Goal: Transaction & Acquisition: Obtain resource

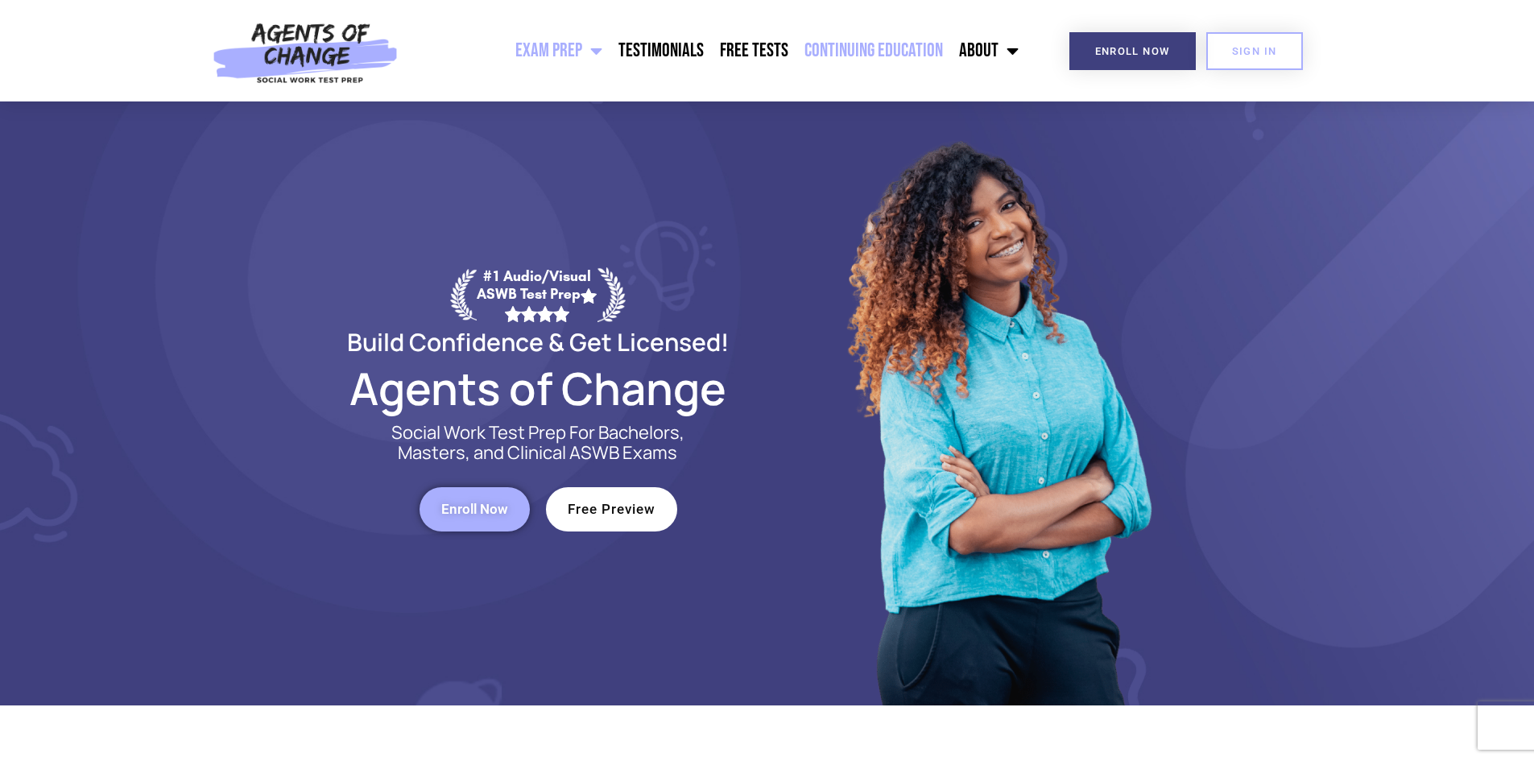
click at [834, 51] on link "Continuing Education" at bounding box center [873, 51] width 155 height 40
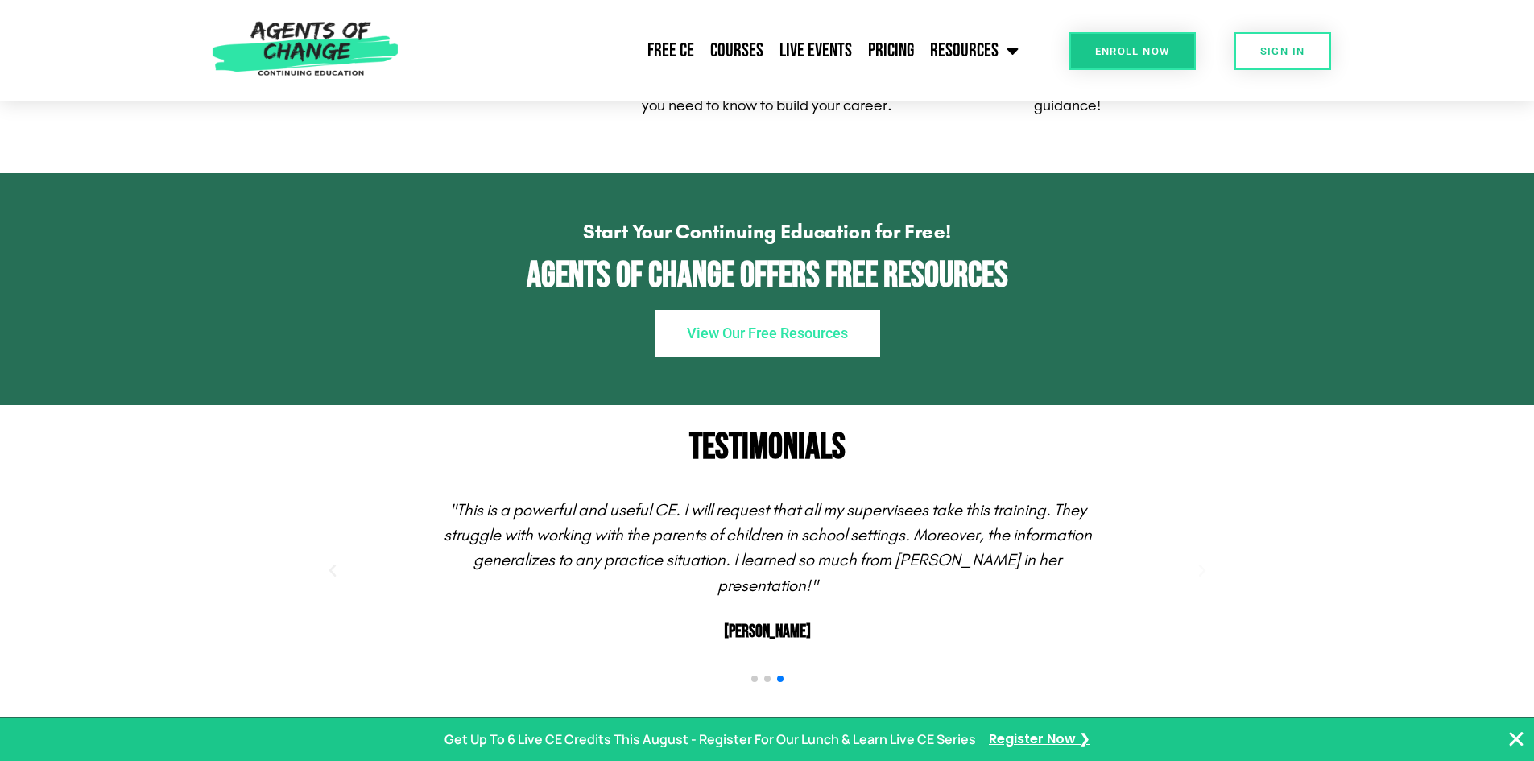
scroll to position [1664, 0]
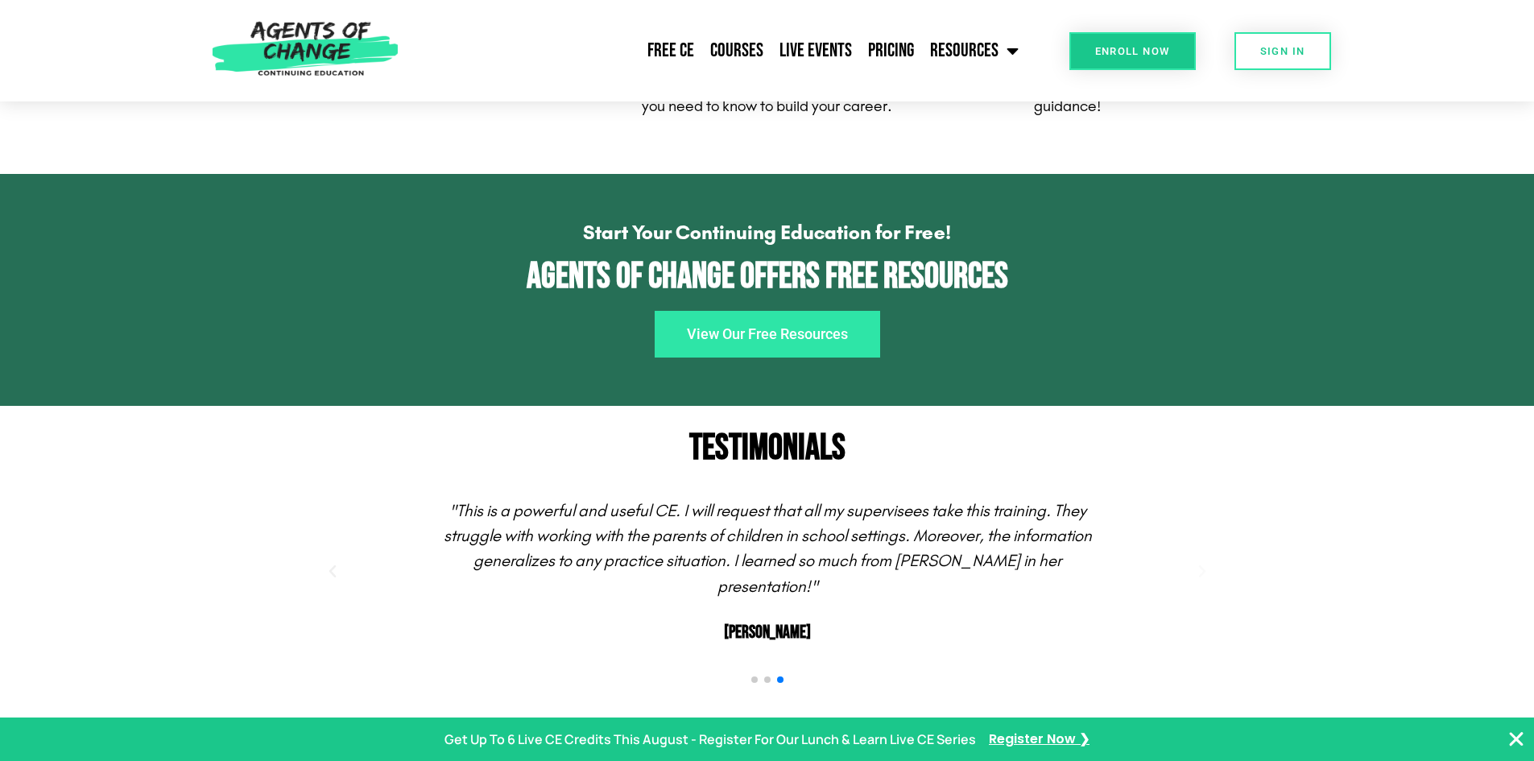
click at [759, 341] on span "View Our Free Resources" at bounding box center [767, 334] width 161 height 14
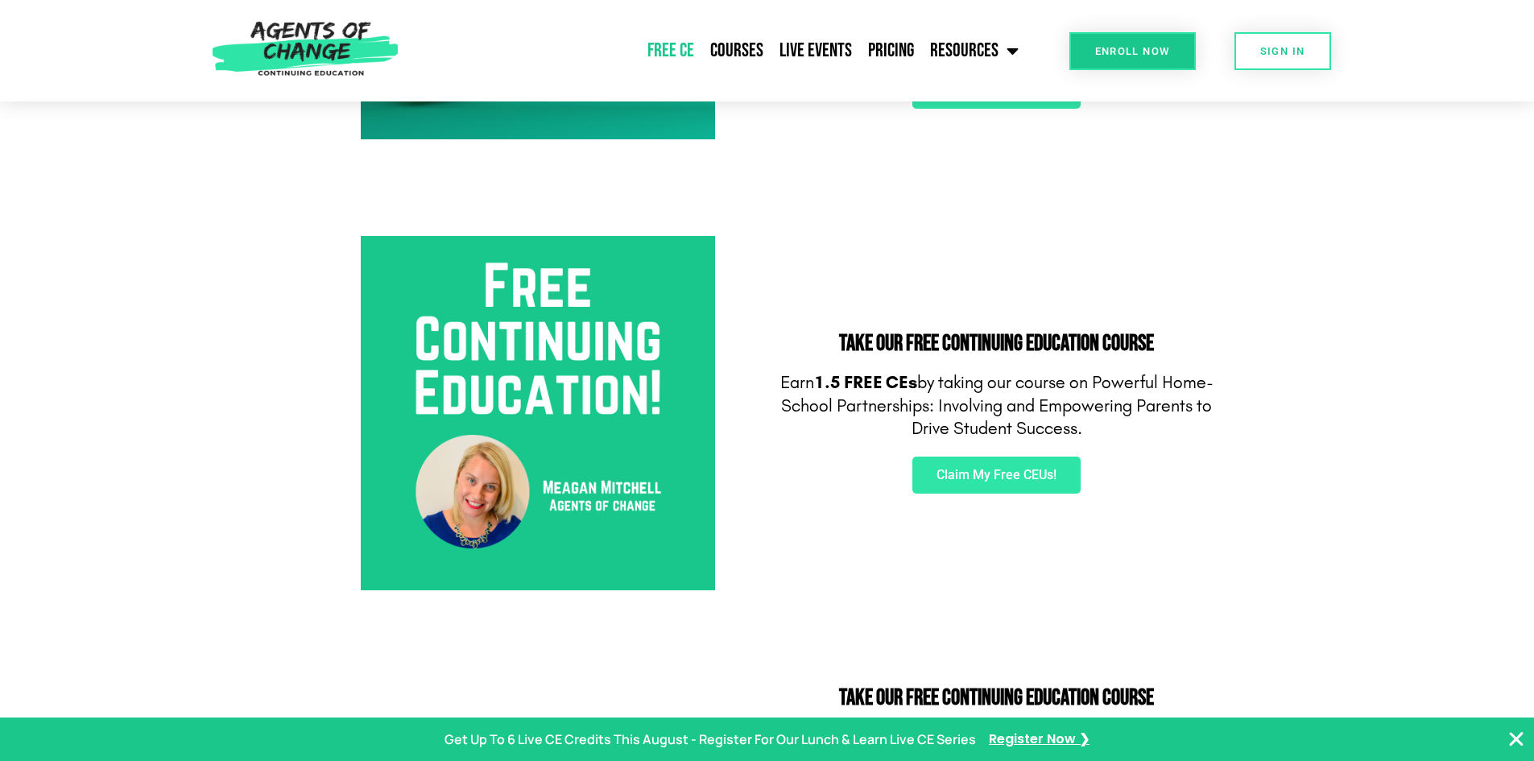
scroll to position [448, 0]
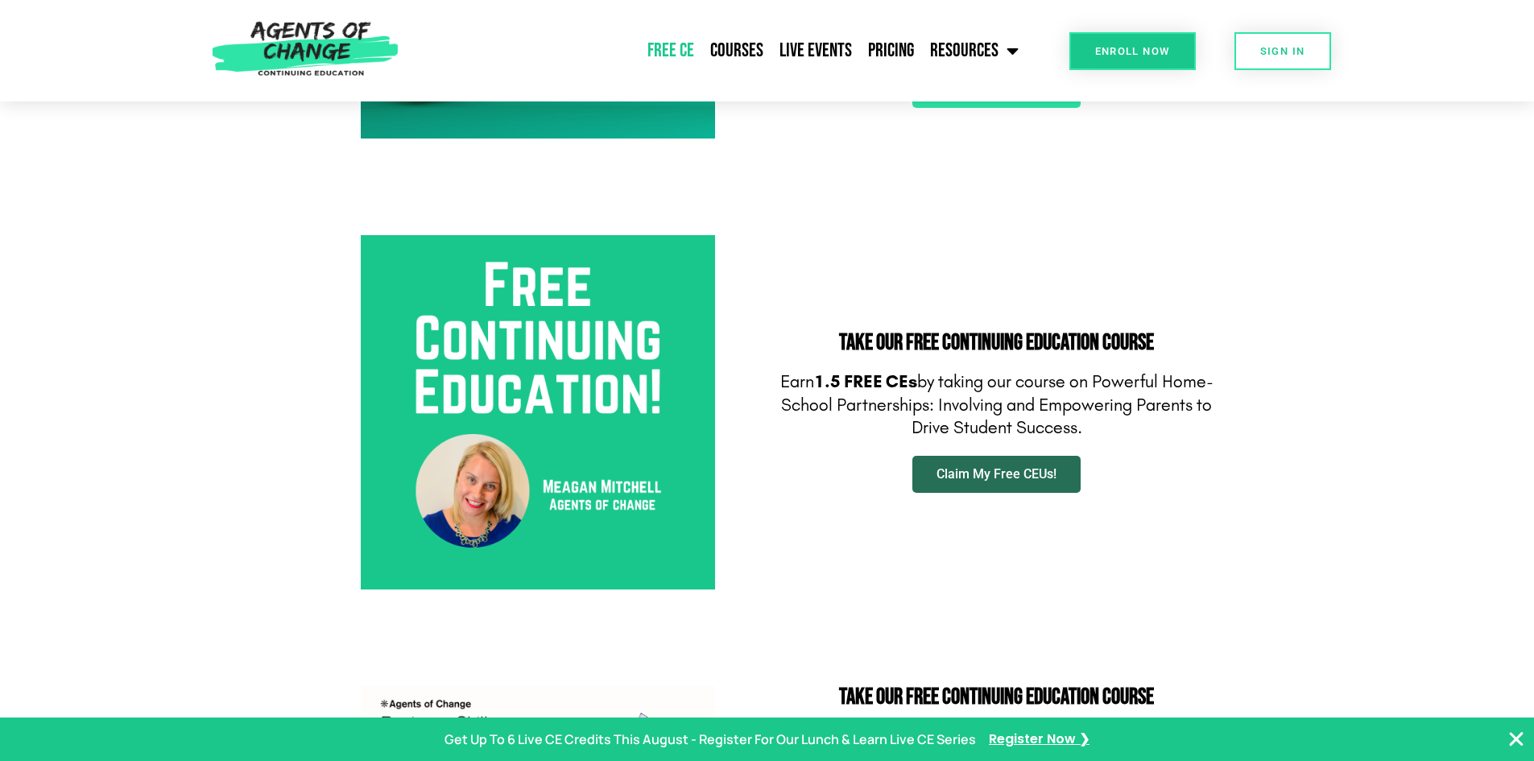
click at [1025, 482] on link "Claim My Free CEUs!" at bounding box center [996, 474] width 168 height 37
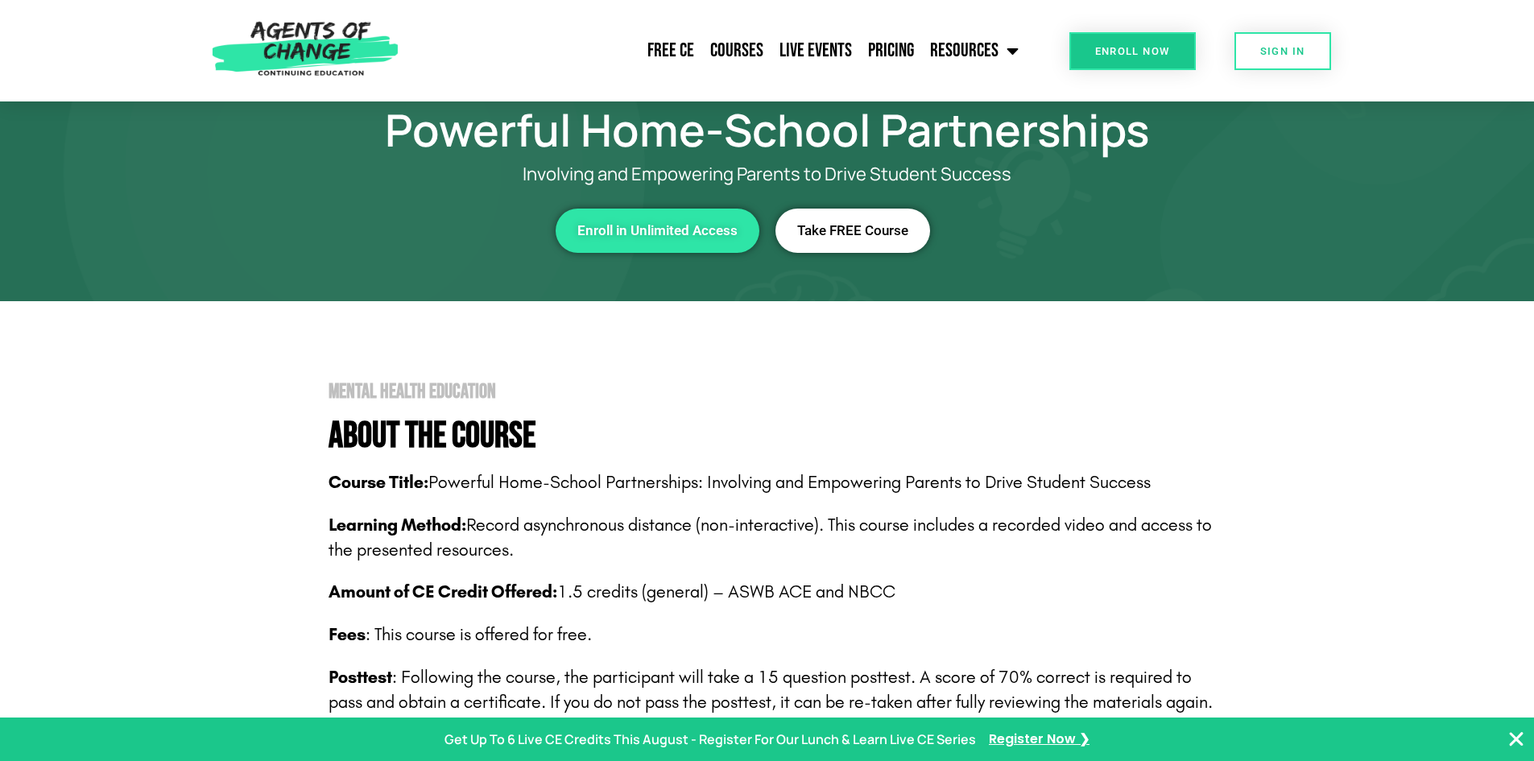
scroll to position [69, 0]
click at [865, 233] on span "Take FREE Course" at bounding box center [852, 232] width 111 height 14
